Goal: Obtain resource: Download file/media

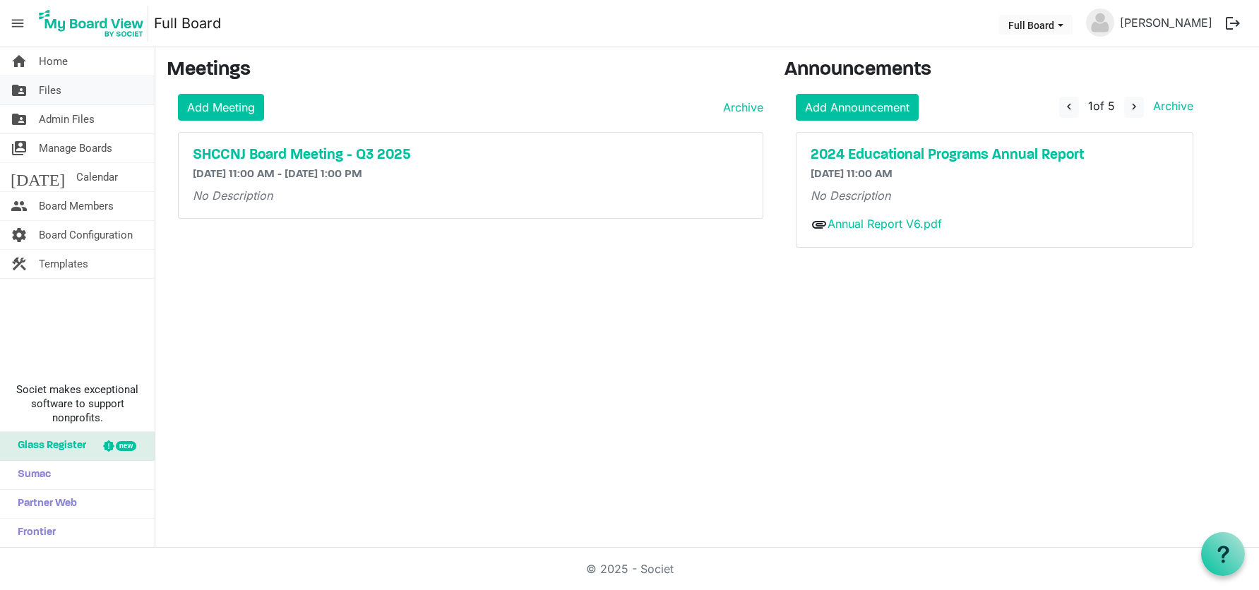
click at [59, 96] on span "Files" at bounding box center [50, 90] width 23 height 28
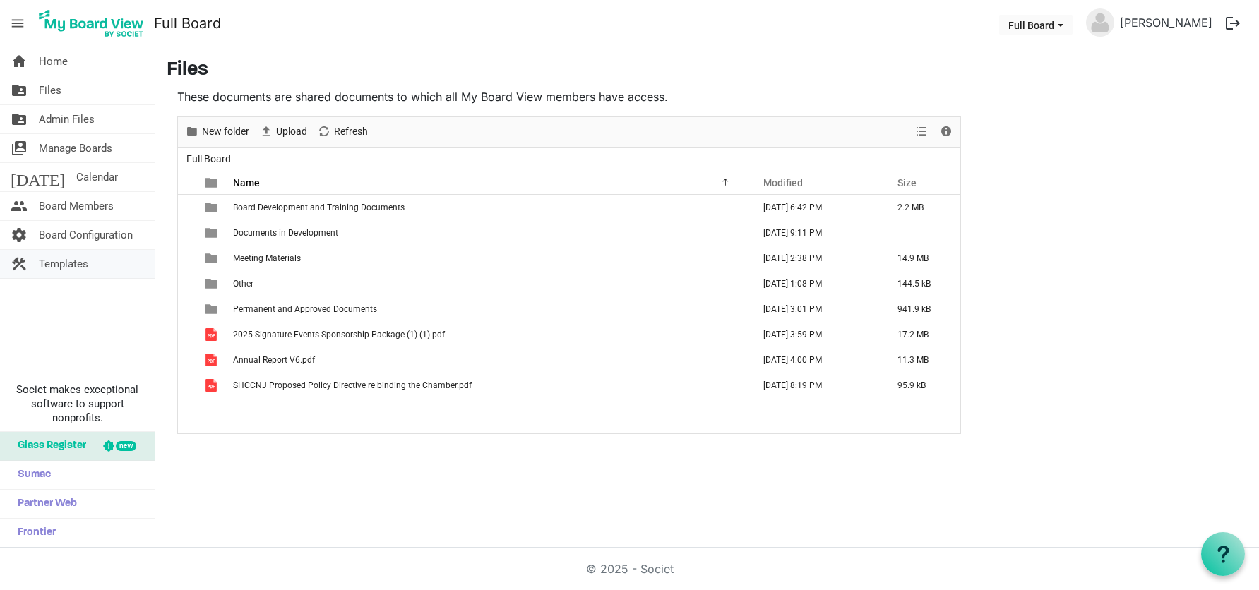
click at [72, 264] on span "Templates" at bounding box center [63, 264] width 49 height 28
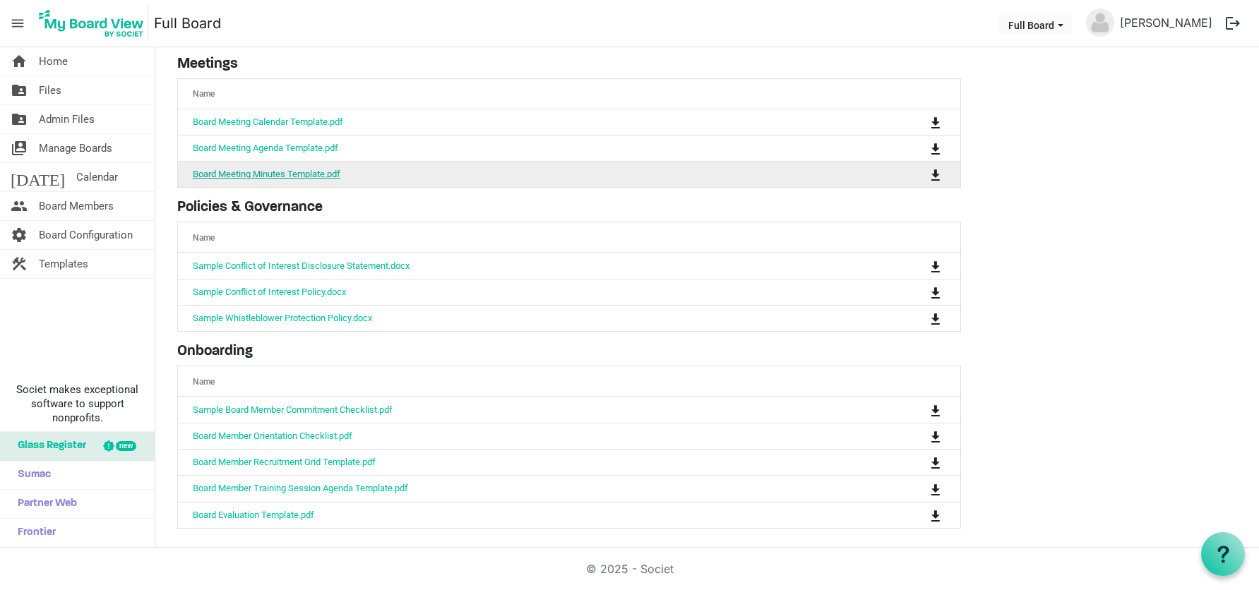
scroll to position [70, 0]
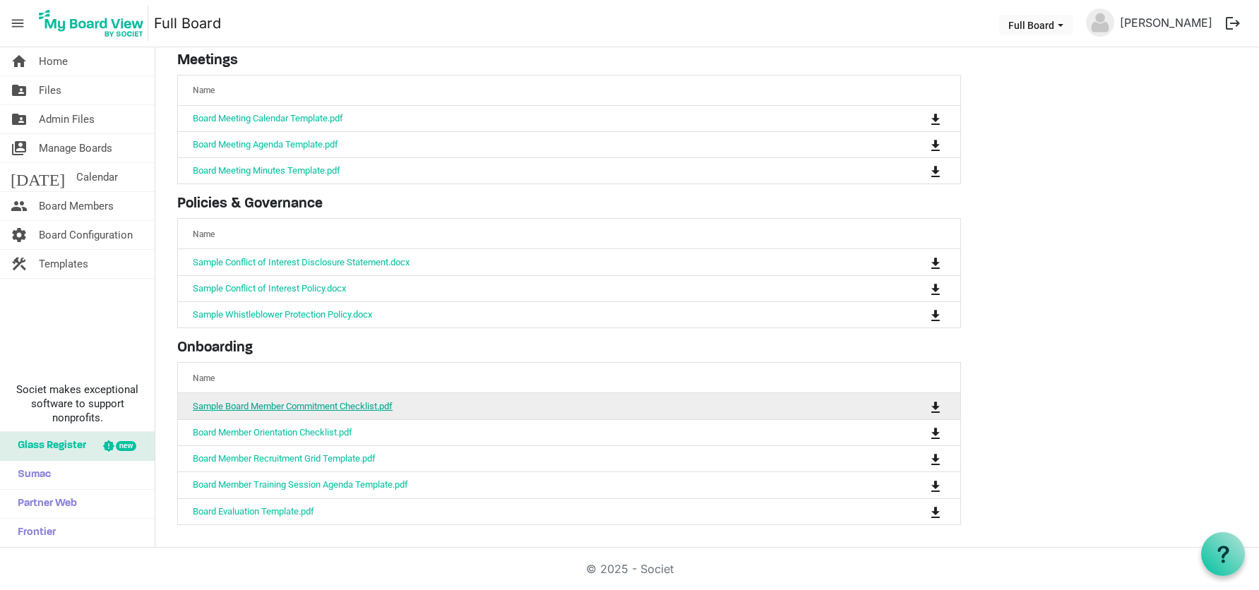
click at [231, 407] on link "Sample Board Member Commitment Checklist.pdf" at bounding box center [293, 406] width 200 height 11
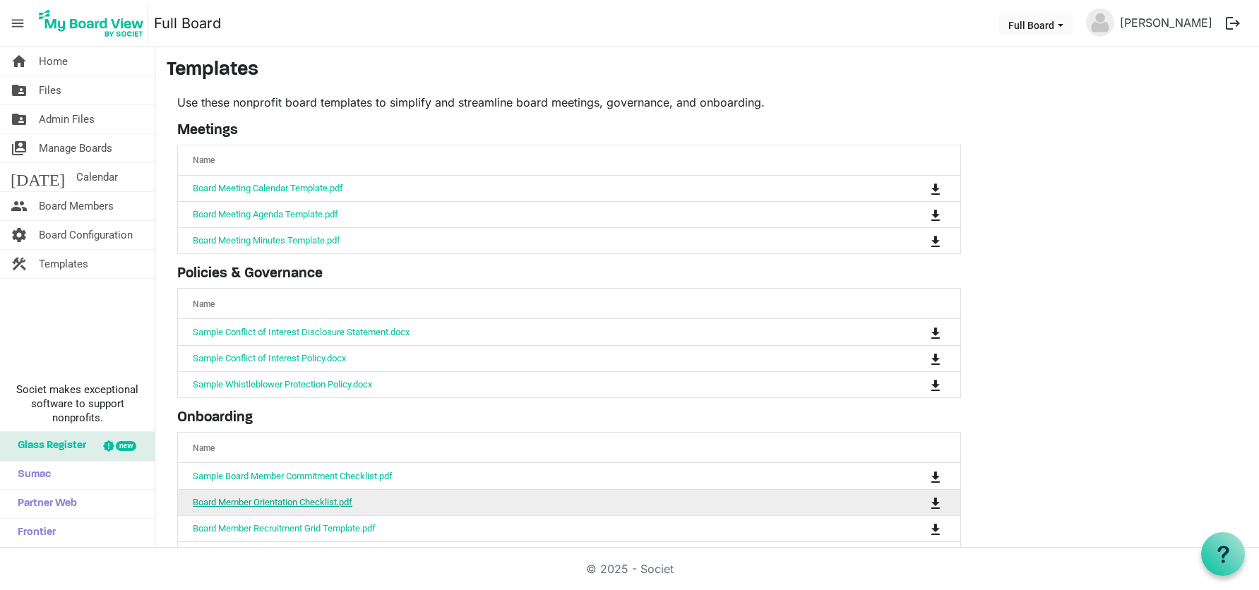
click at [292, 501] on link "Board Member Orientation Checklist.pdf" at bounding box center [273, 502] width 160 height 11
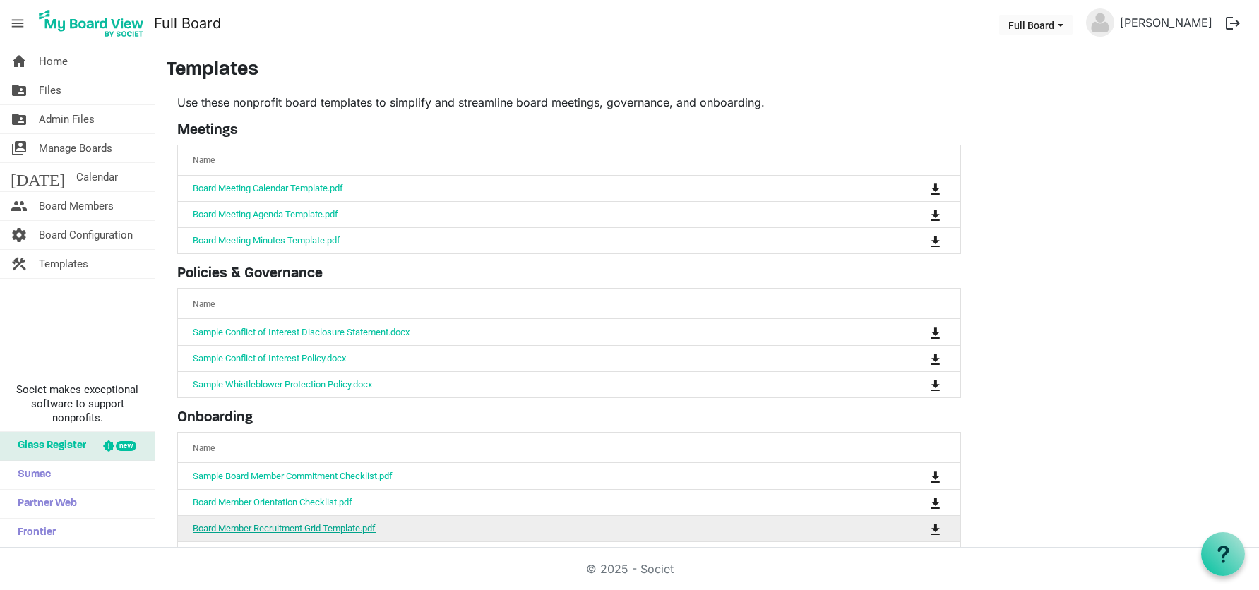
click at [355, 534] on link "Board Member Recruitment Grid Template.pdf" at bounding box center [284, 528] width 183 height 11
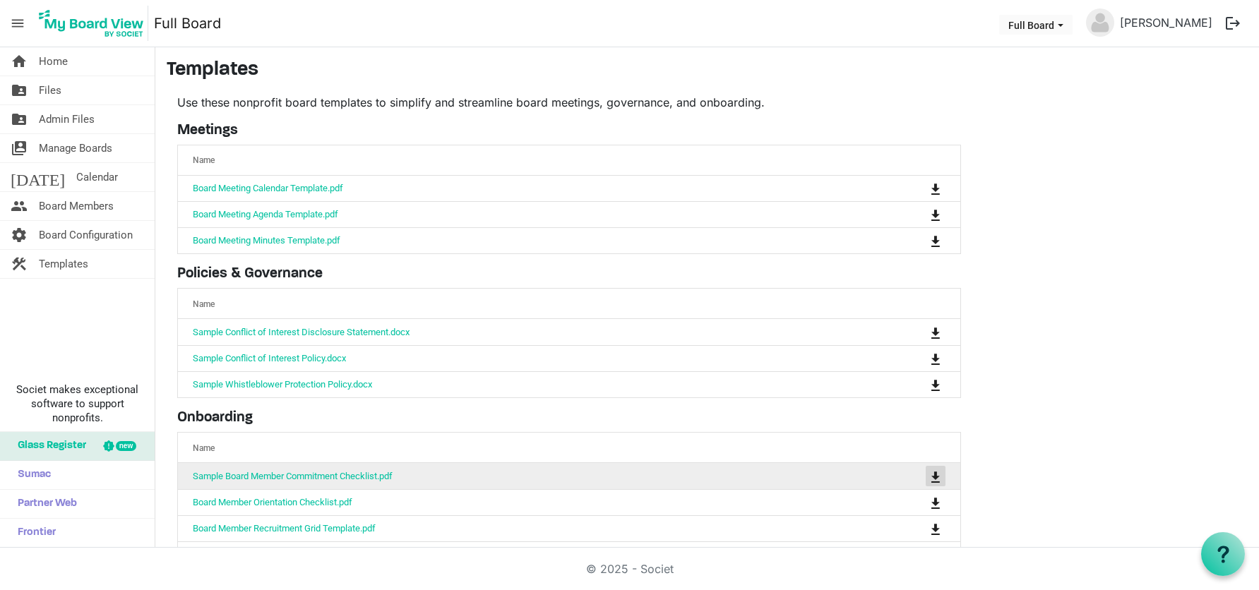
click at [939, 477] on span "is Command column column header" at bounding box center [936, 477] width 8 height 11
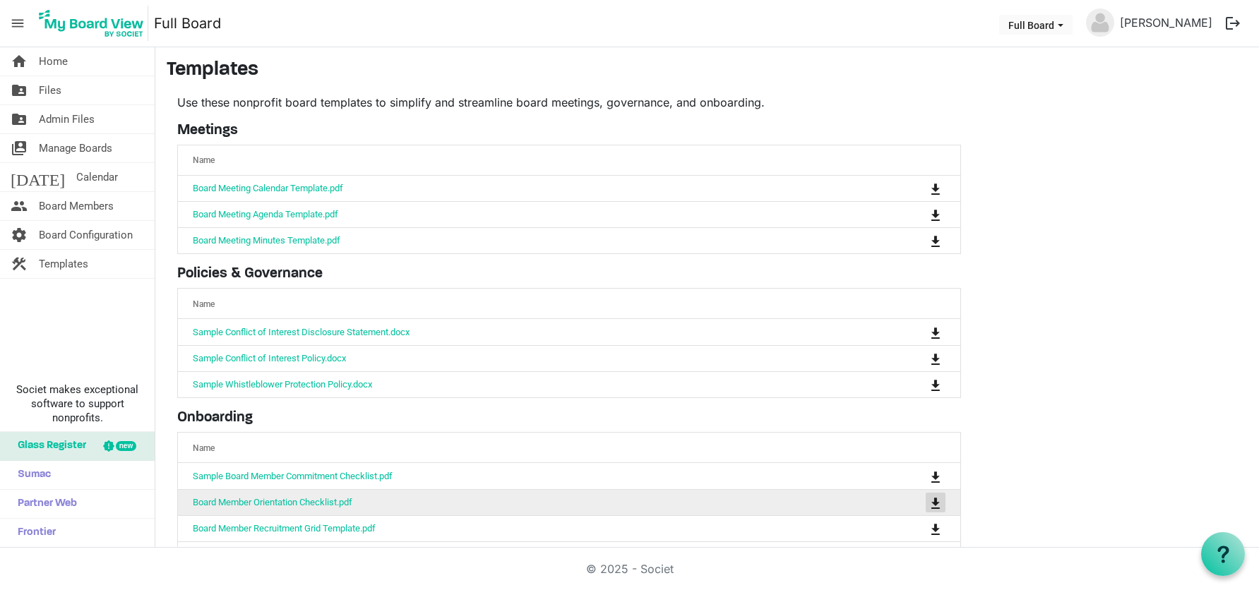
click at [936, 507] on span "is Command column column header" at bounding box center [936, 503] width 8 height 11
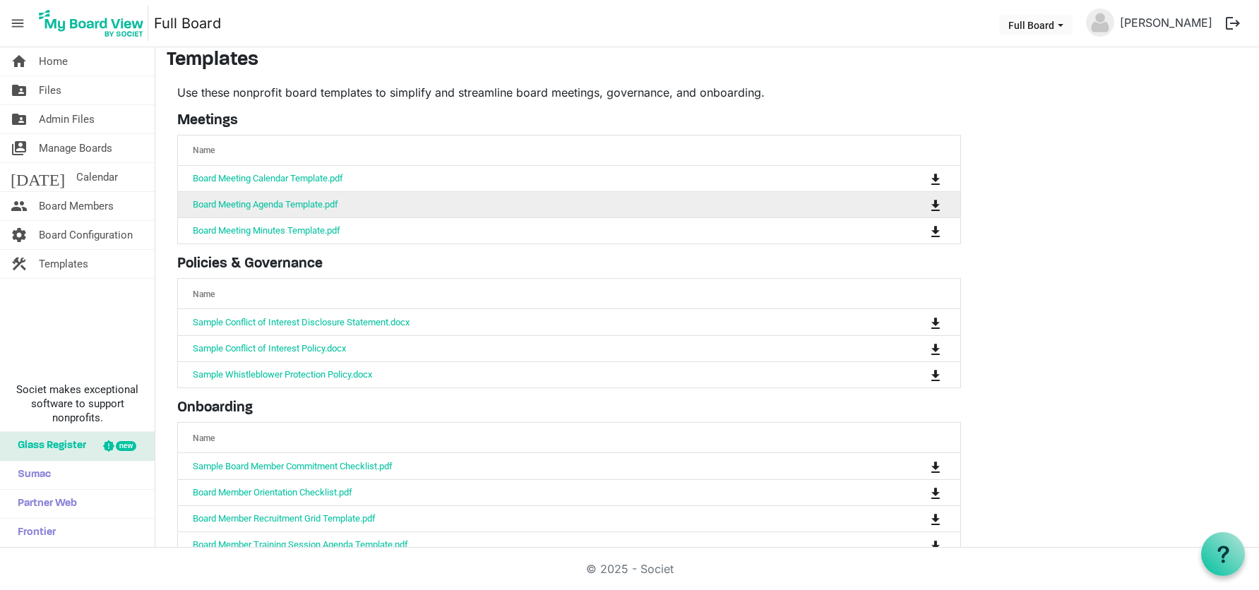
scroll to position [15, 0]
